Goal: Information Seeking & Learning: Learn about a topic

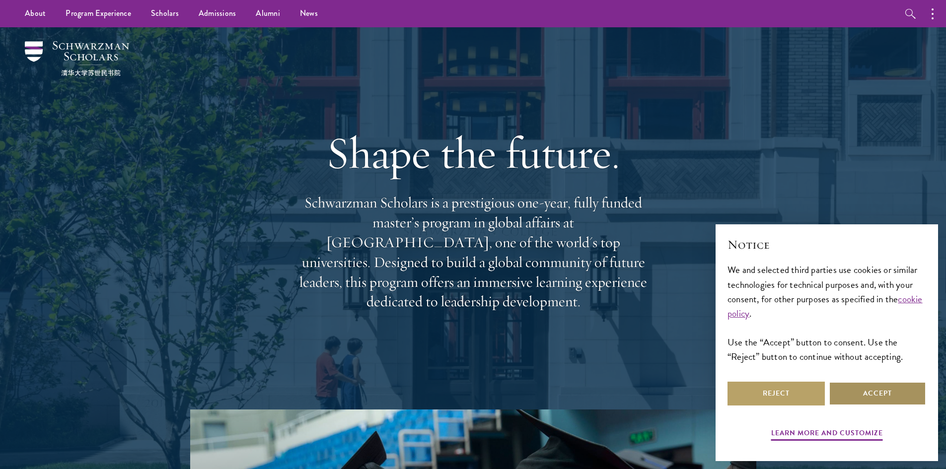
click at [892, 383] on button "Accept" at bounding box center [877, 394] width 97 height 24
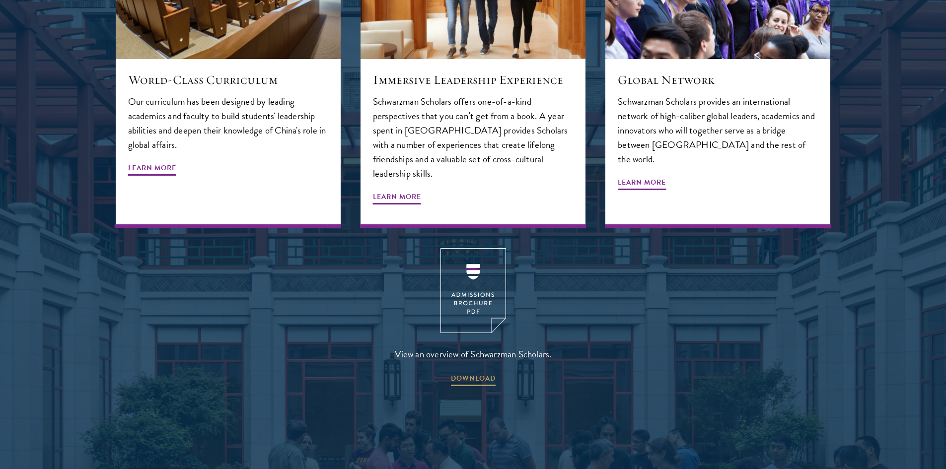
scroll to position [1290, 0]
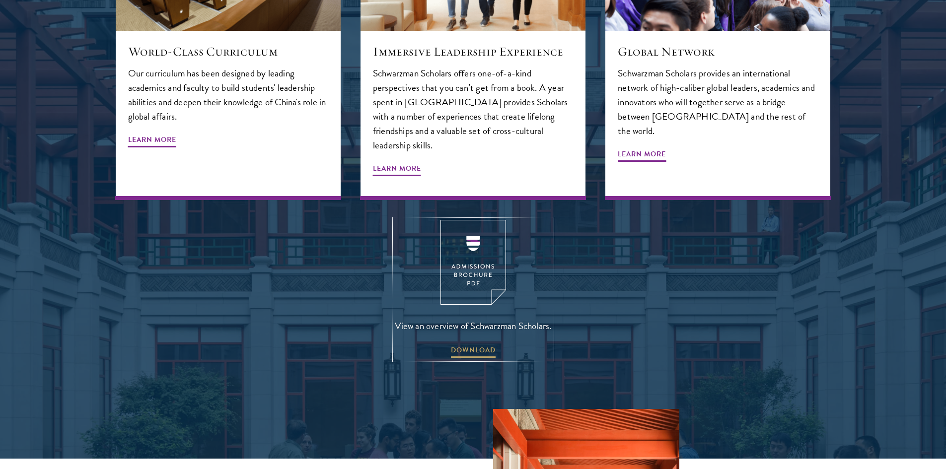
click at [478, 220] on img at bounding box center [473, 262] width 66 height 85
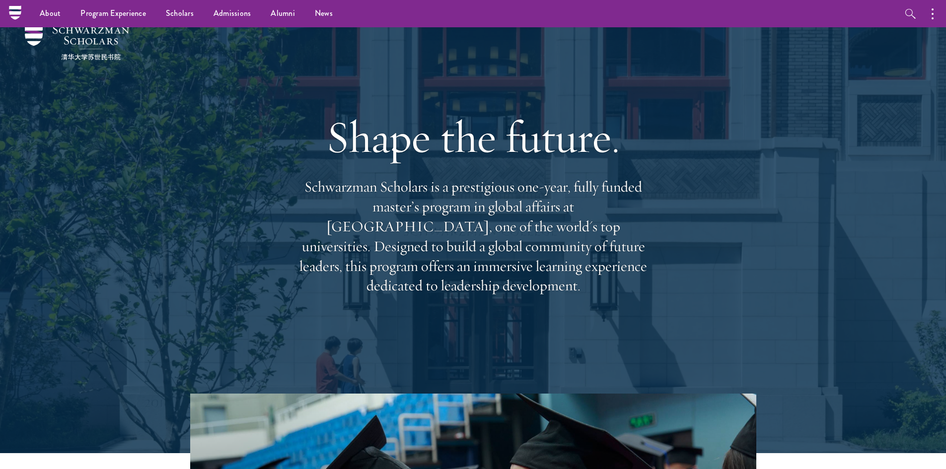
scroll to position [0, 0]
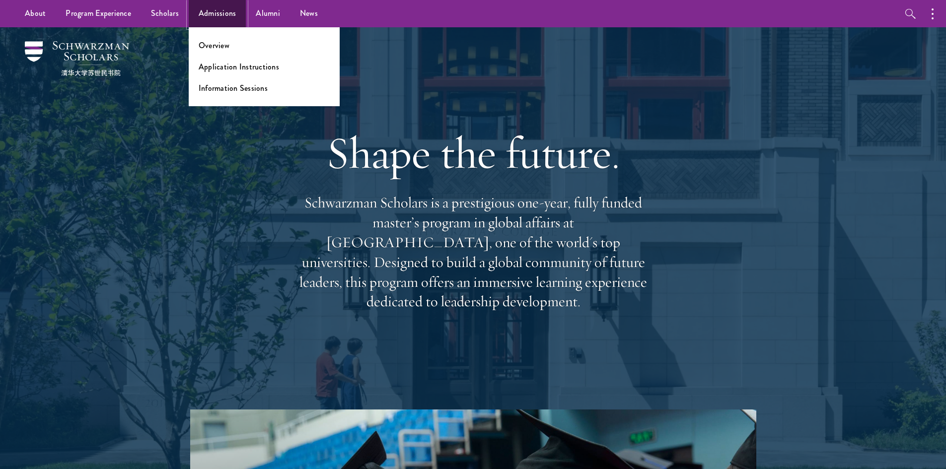
click at [221, 15] on link "Admissions" at bounding box center [218, 13] width 58 height 27
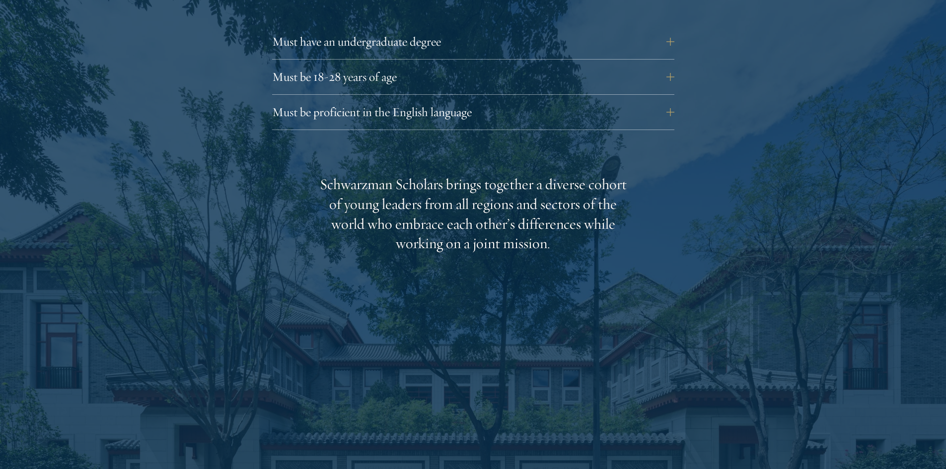
scroll to position [1447, 0]
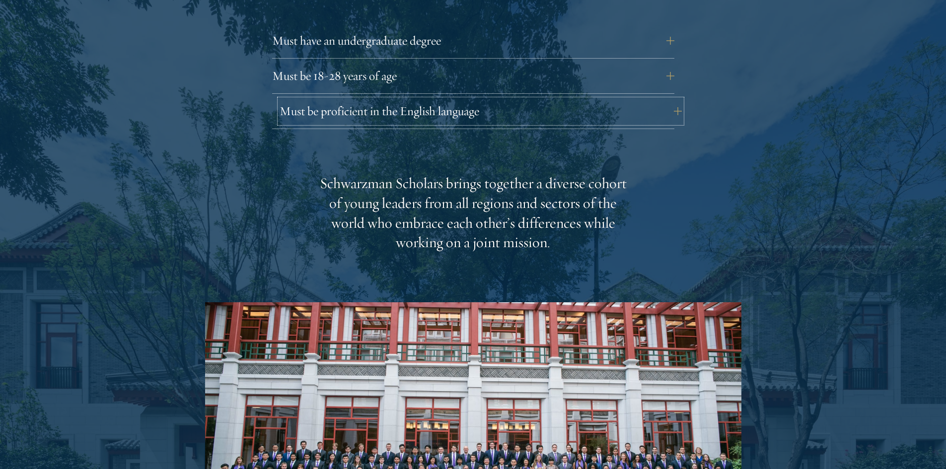
click at [582, 99] on button "Must be proficient in the English language" at bounding box center [481, 111] width 402 height 24
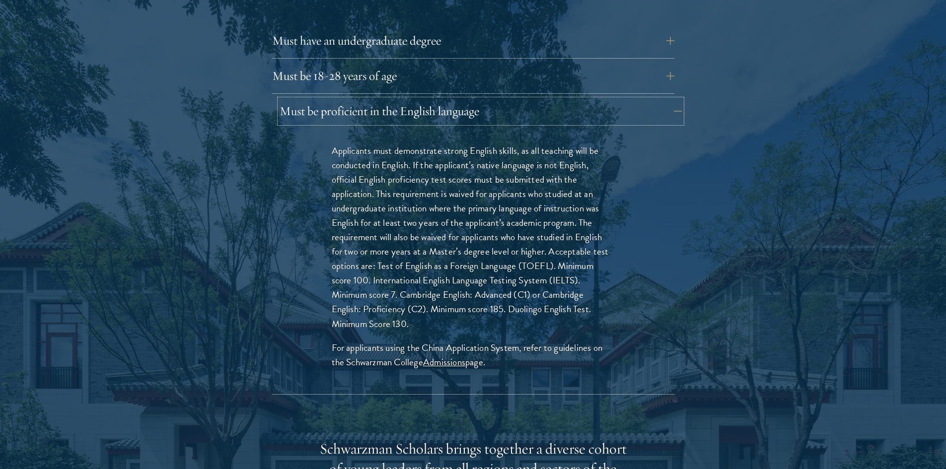
click at [582, 99] on button "Must be proficient in the English language" at bounding box center [481, 111] width 402 height 24
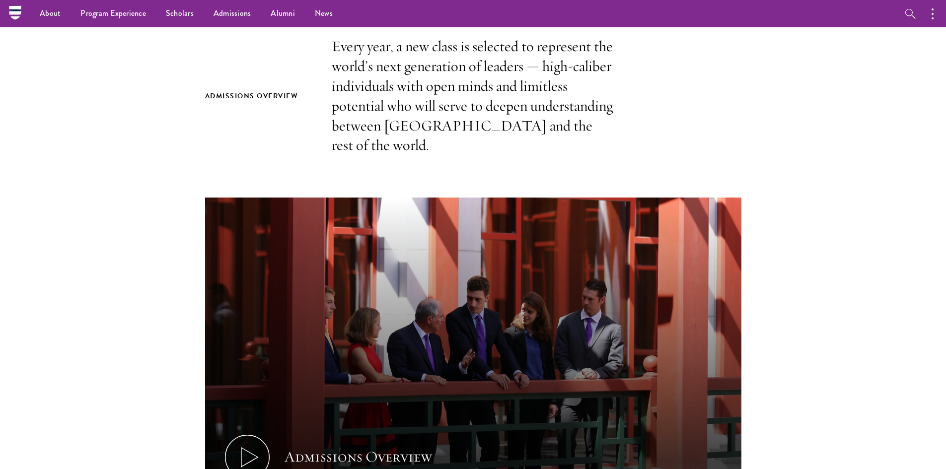
scroll to position [0, 0]
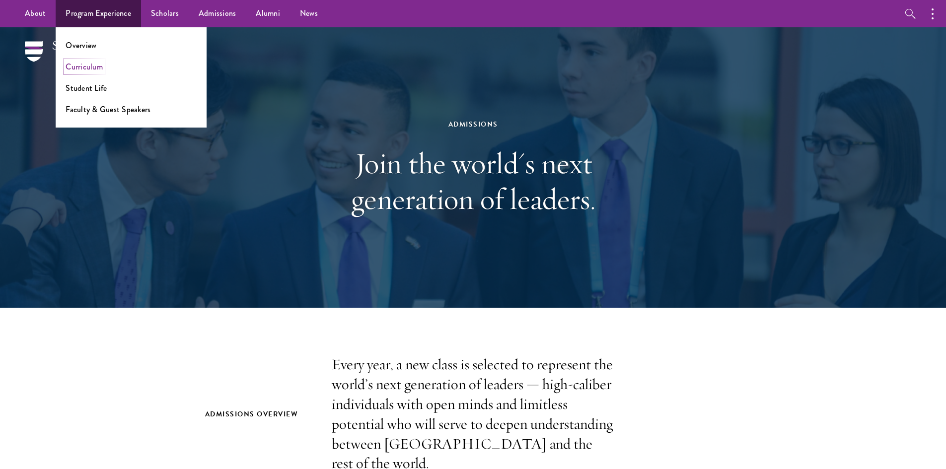
click at [74, 66] on link "Curriculum" at bounding box center [84, 66] width 37 height 11
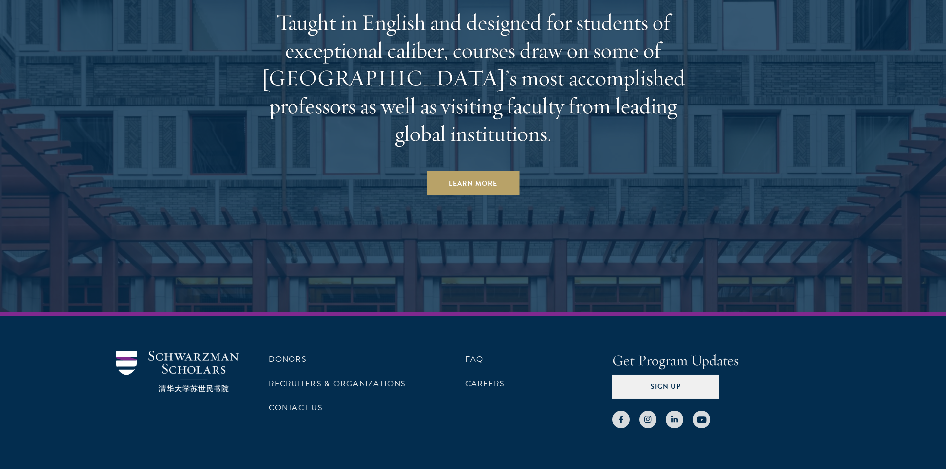
scroll to position [6204, 0]
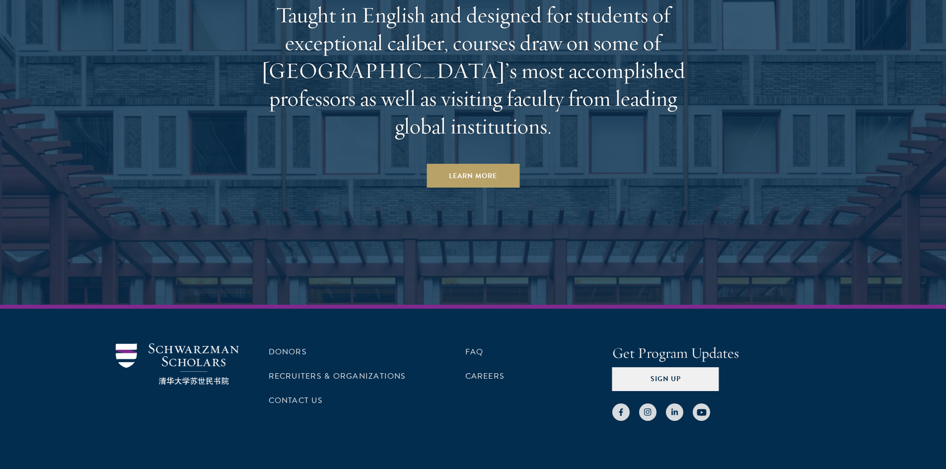
drag, startPoint x: 138, startPoint y: 318, endPoint x: 86, endPoint y: 239, distance: 94.7
click at [86, 239] on aside "Take the Next Step Taught in English and designed for students of exceptional c…" at bounding box center [473, 68] width 946 height 473
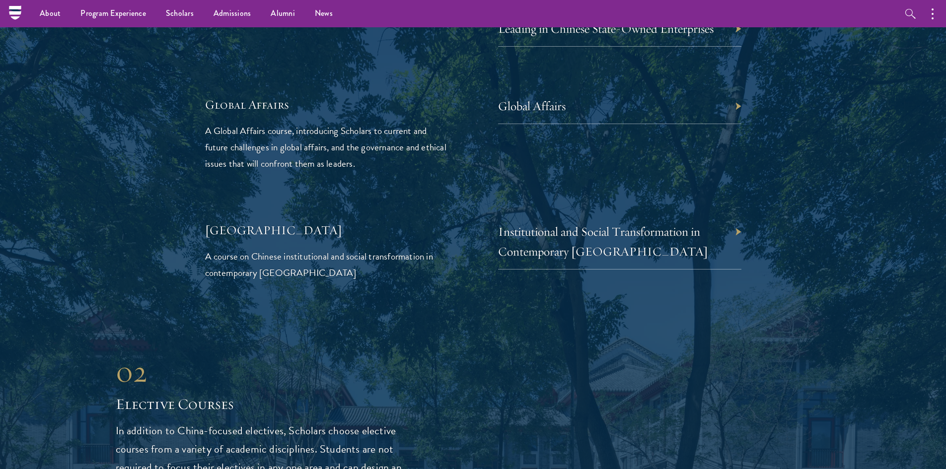
scroll to position [1686, 0]
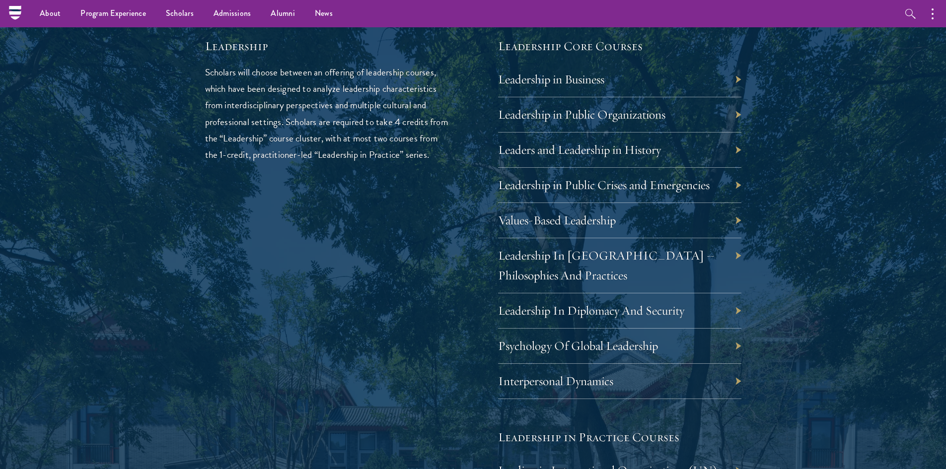
click at [7, 14] on div "About Overview Leadership Donors Program Experience Overview Curriculum Student…" at bounding box center [473, 13] width 946 height 27
click at [17, 14] on nav "About Overview Leadership Donors Program Experience Overview Curriculum Student…" at bounding box center [410, 13] width 790 height 27
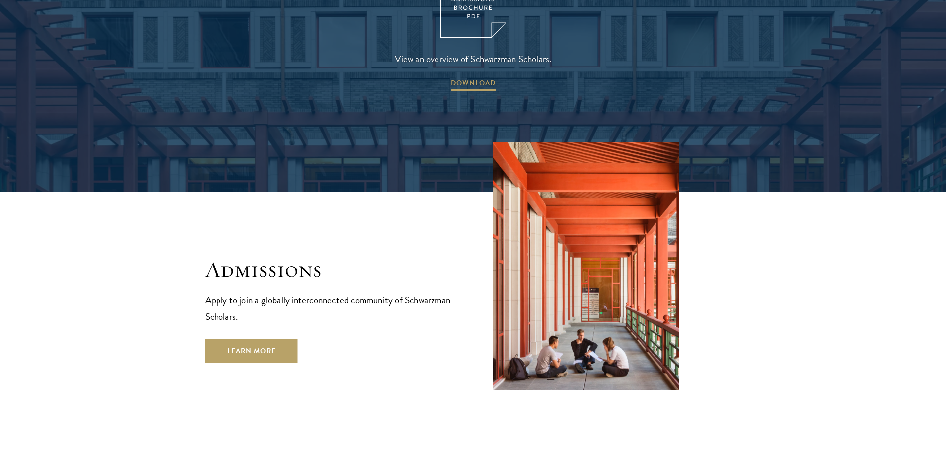
scroll to position [1559, 0]
